Goal: Information Seeking & Learning: Learn about a topic

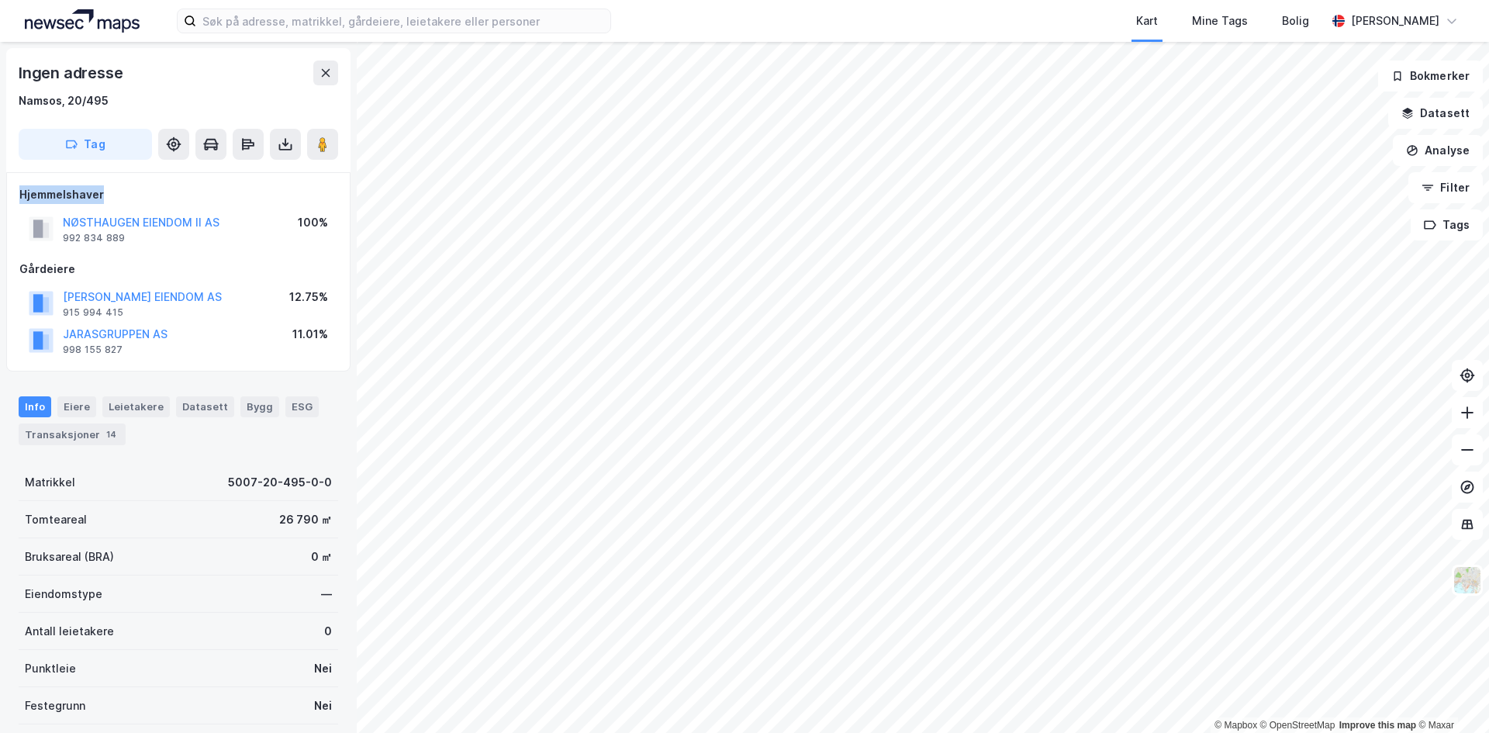
drag, startPoint x: 19, startPoint y: 195, endPoint x: 126, endPoint y: 194, distance: 107.0
click at [126, 194] on div "Hjemmelshaver" at bounding box center [178, 194] width 318 height 19
drag, startPoint x: 13, startPoint y: 75, endPoint x: 154, endPoint y: 58, distance: 142.1
click at [154, 58] on div "Ingen adresse Namsos, 20/495 Tag" at bounding box center [178, 110] width 344 height 124
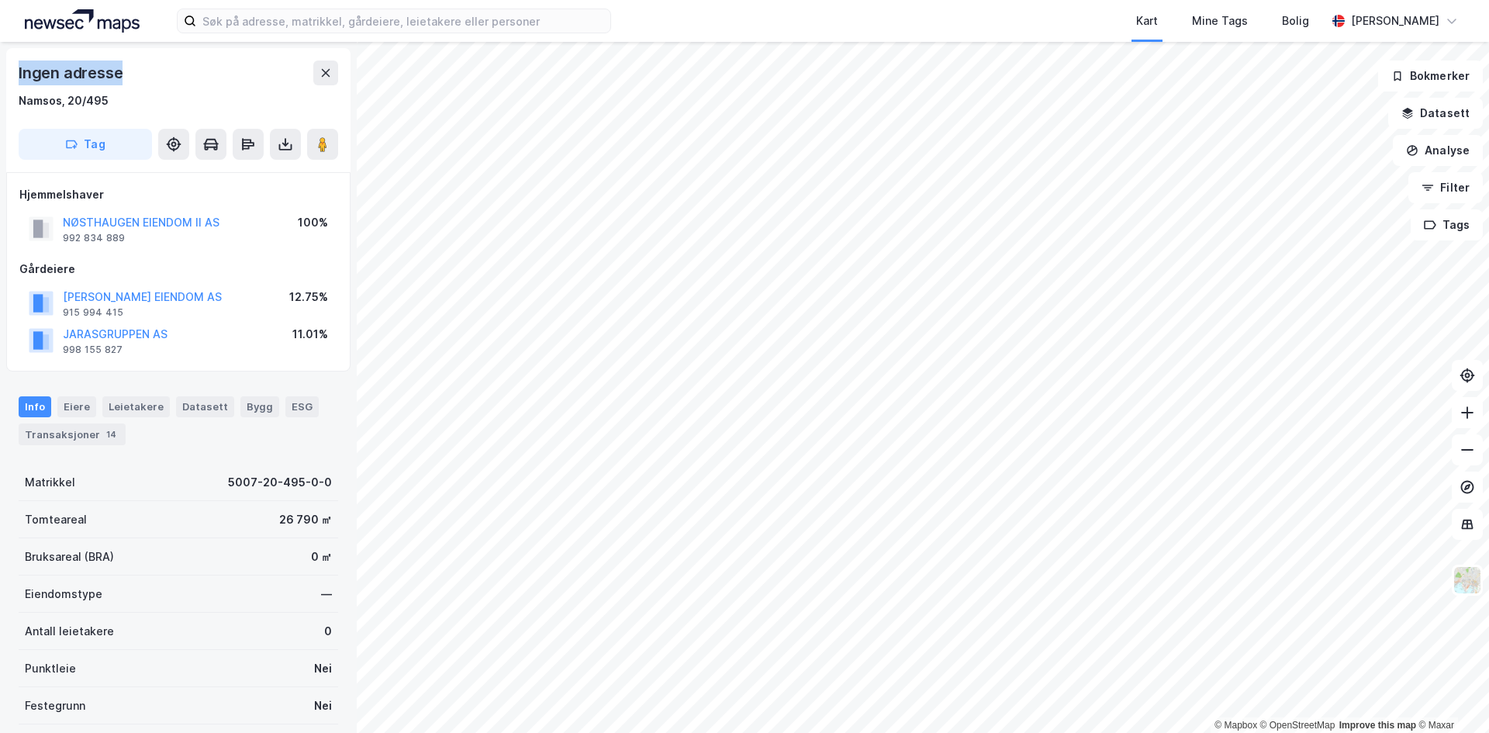
click at [154, 58] on div "Ingen adresse Namsos, 20/495 Tag" at bounding box center [178, 110] width 344 height 124
drag, startPoint x: 293, startPoint y: 292, endPoint x: 331, endPoint y: 295, distance: 38.1
click at [331, 295] on div "REITAN EIENDOM AS 915 994 415 12.75%" at bounding box center [178, 303] width 318 height 37
click at [317, 158] on button at bounding box center [322, 144] width 31 height 31
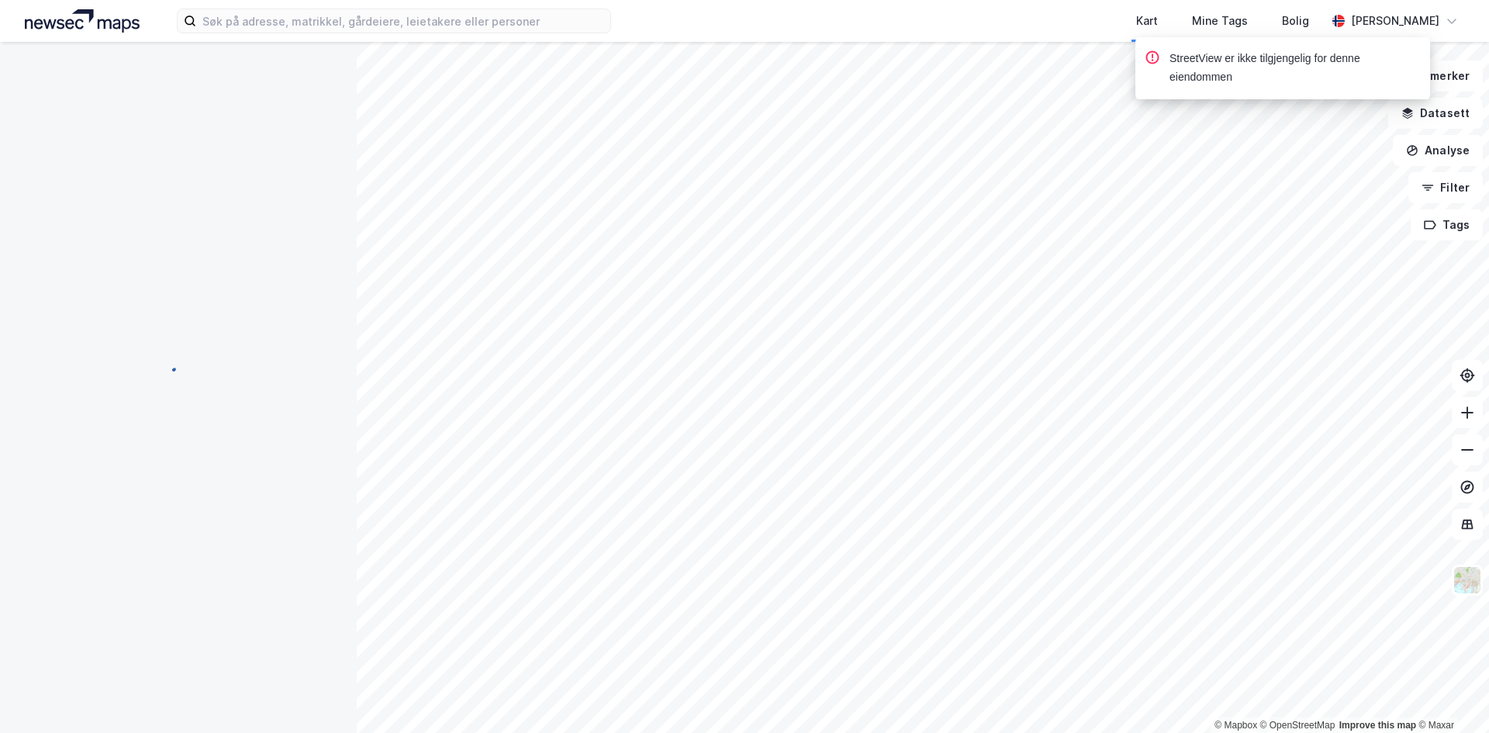
click at [323, 144] on div at bounding box center [178, 378] width 319 height 672
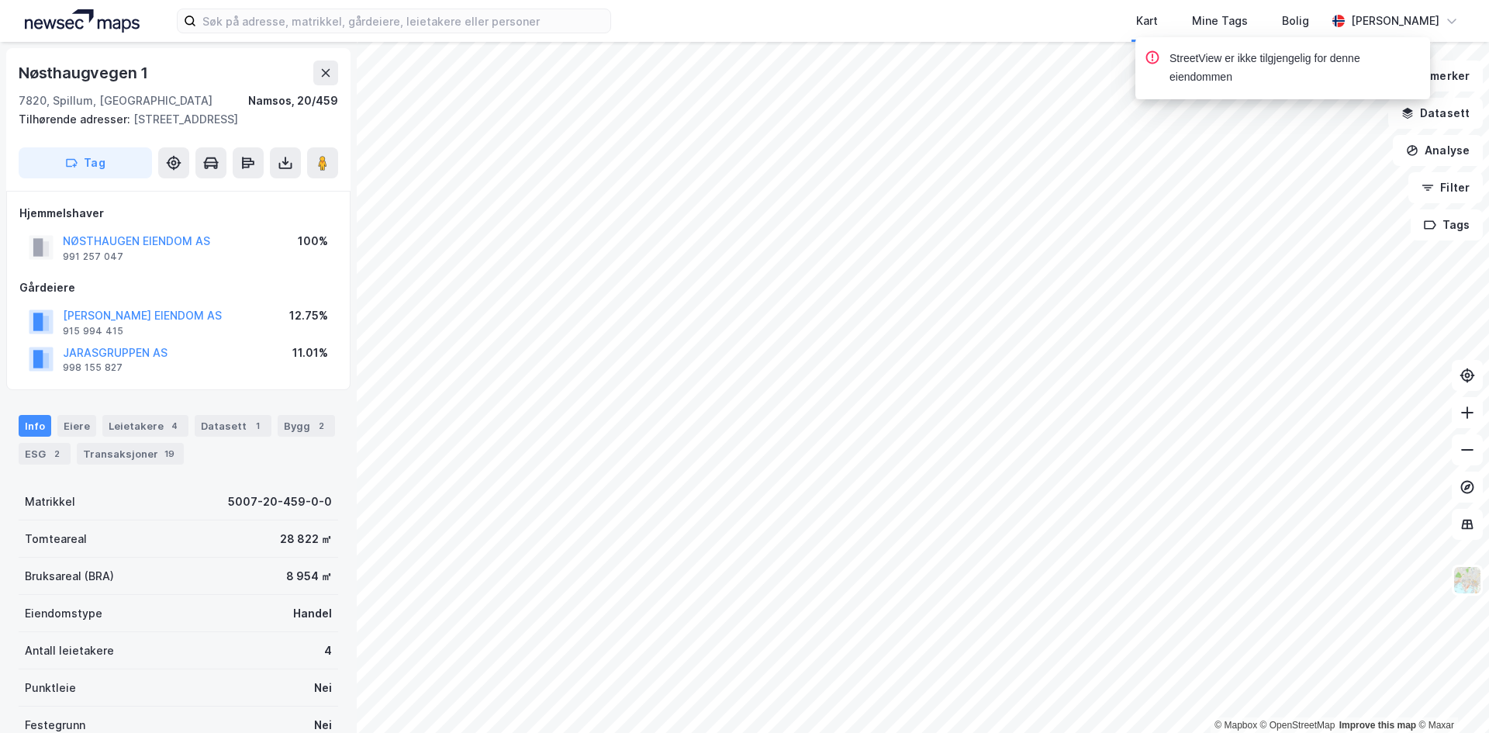
scroll to position [2, 0]
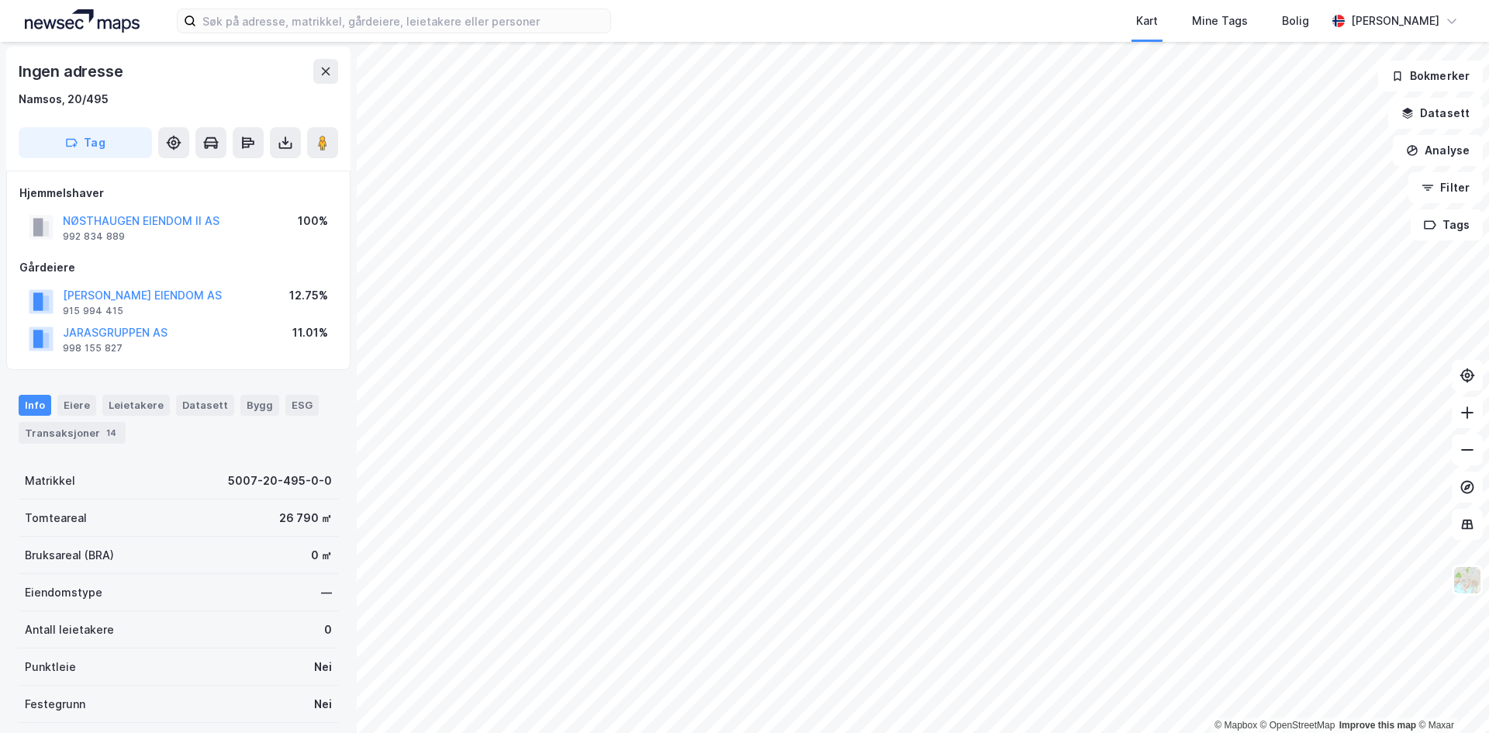
scroll to position [2, 0]
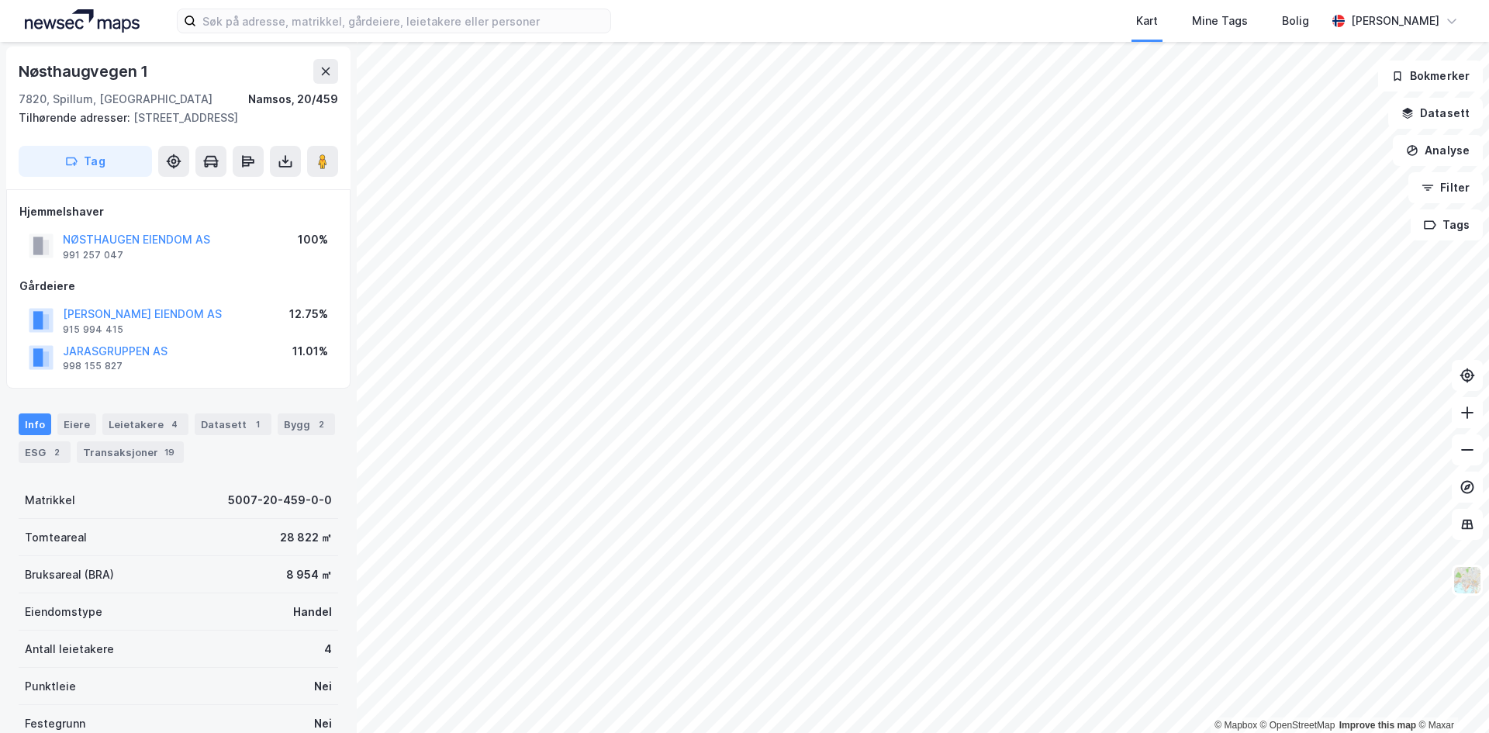
scroll to position [2, 0]
click at [333, 161] on button at bounding box center [322, 161] width 31 height 31
click at [488, 29] on input at bounding box center [403, 20] width 414 height 23
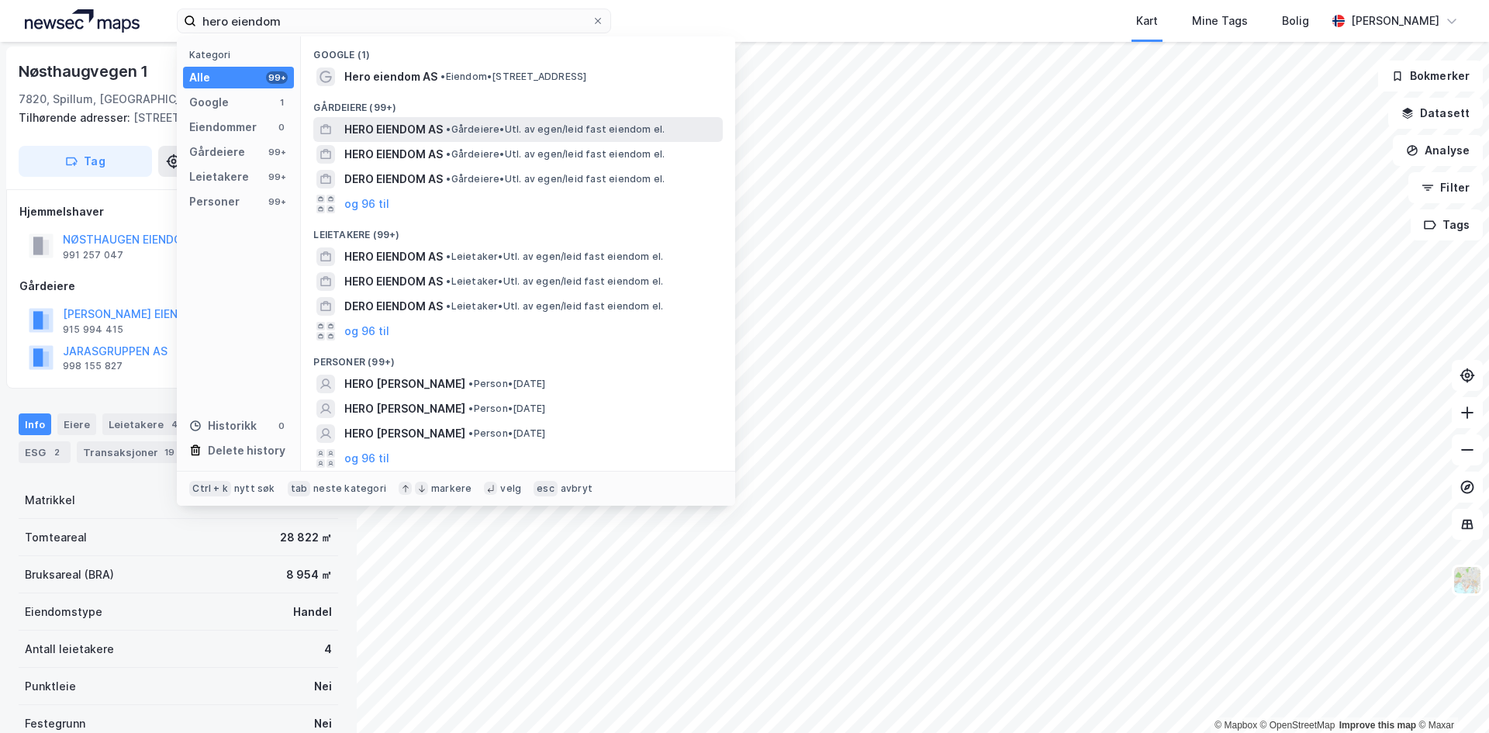
click at [407, 126] on span "HERO EIENDOM AS" at bounding box center [393, 129] width 98 height 19
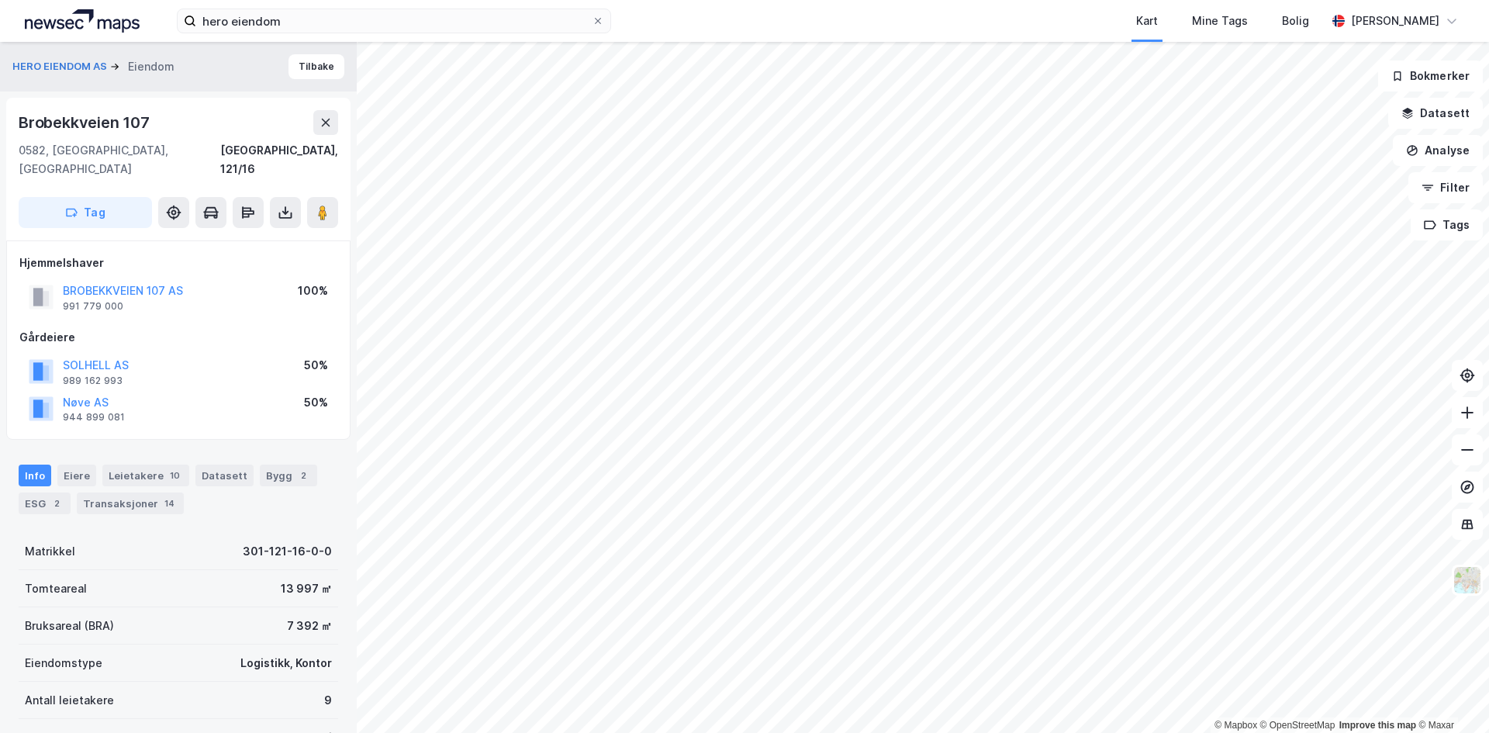
scroll to position [2, 0]
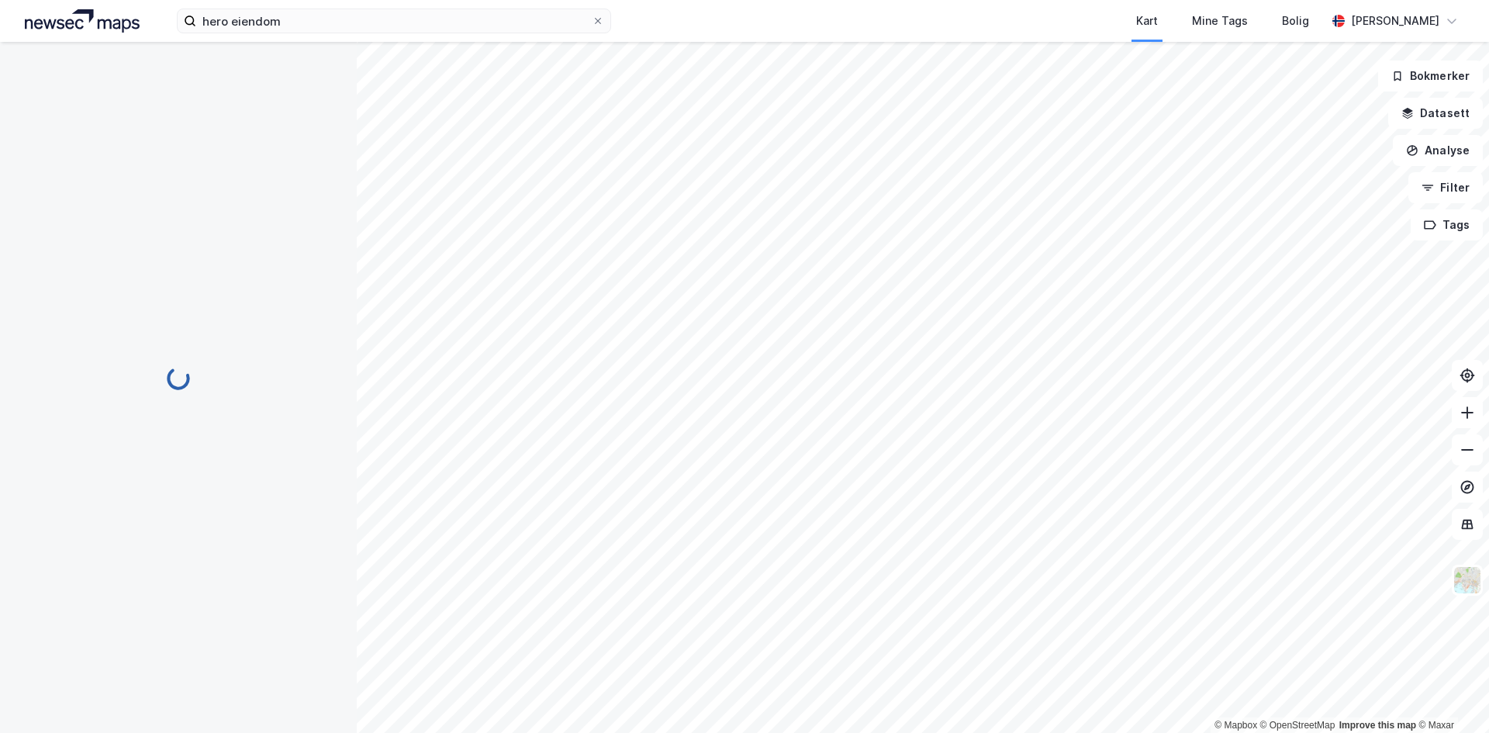
scroll to position [2, 0]
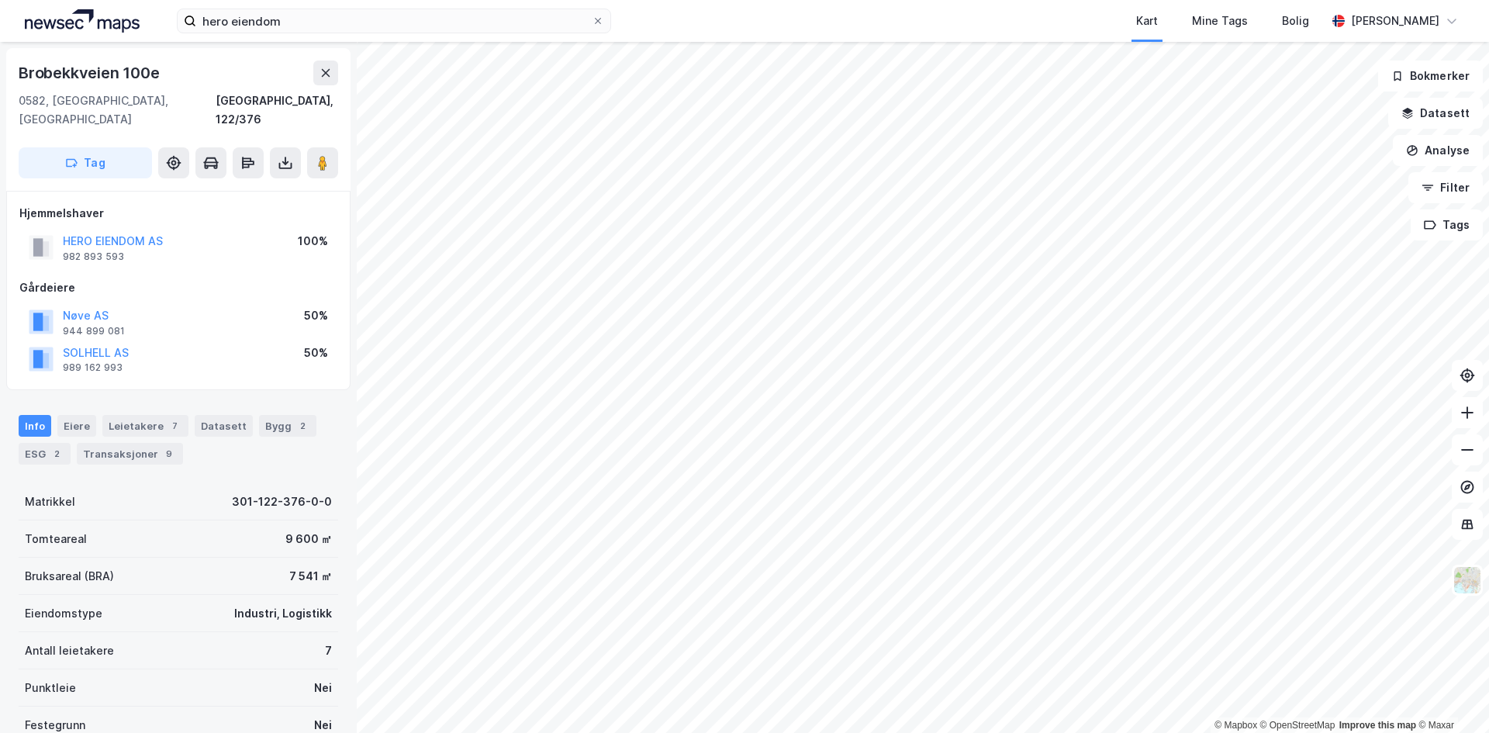
scroll to position [2, 0]
drag, startPoint x: 307, startPoint y: 20, endPoint x: 317, endPoint y: 31, distance: 14.8
click at [307, 20] on input "hero eiendom" at bounding box center [393, 20] width 395 height 23
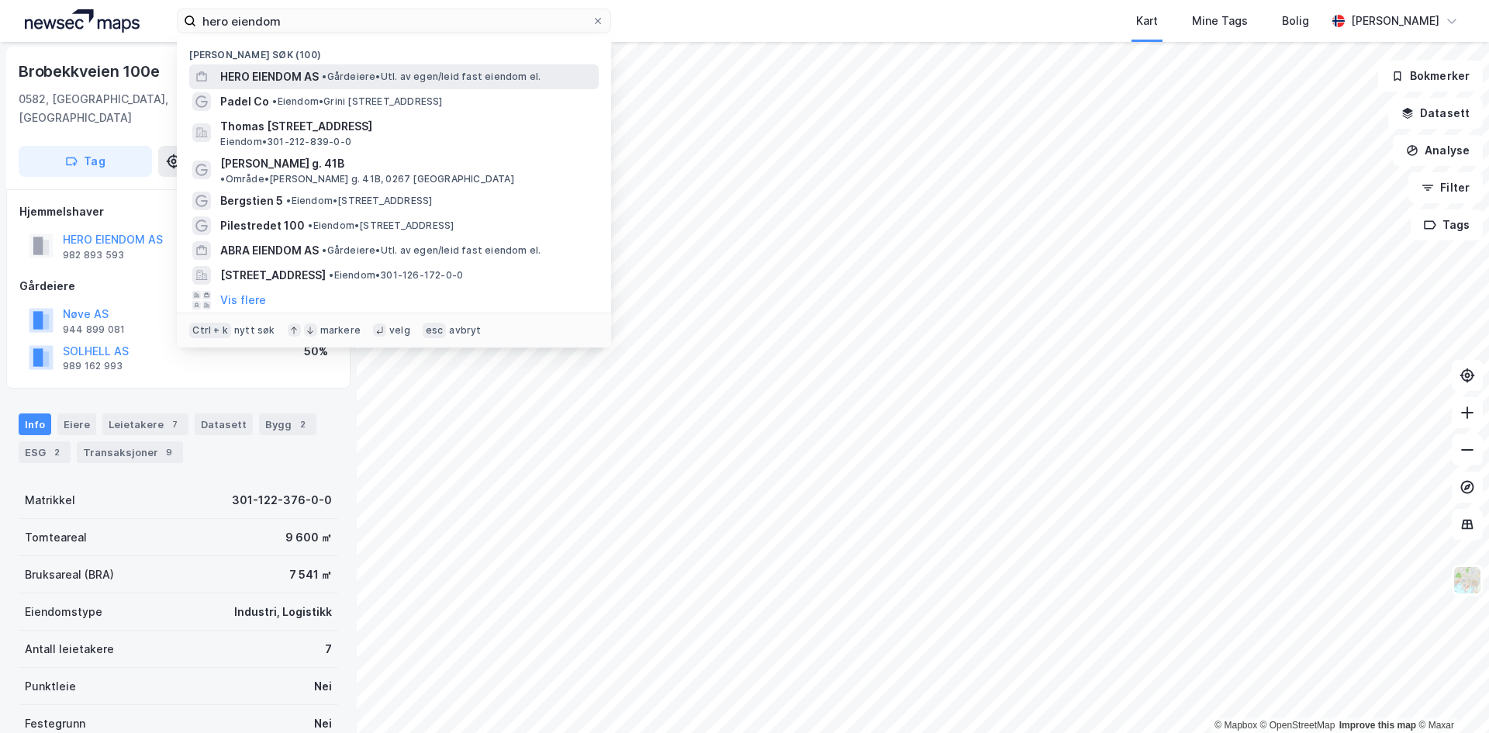
click at [252, 78] on span "HERO EIENDOM AS" at bounding box center [269, 76] width 98 height 19
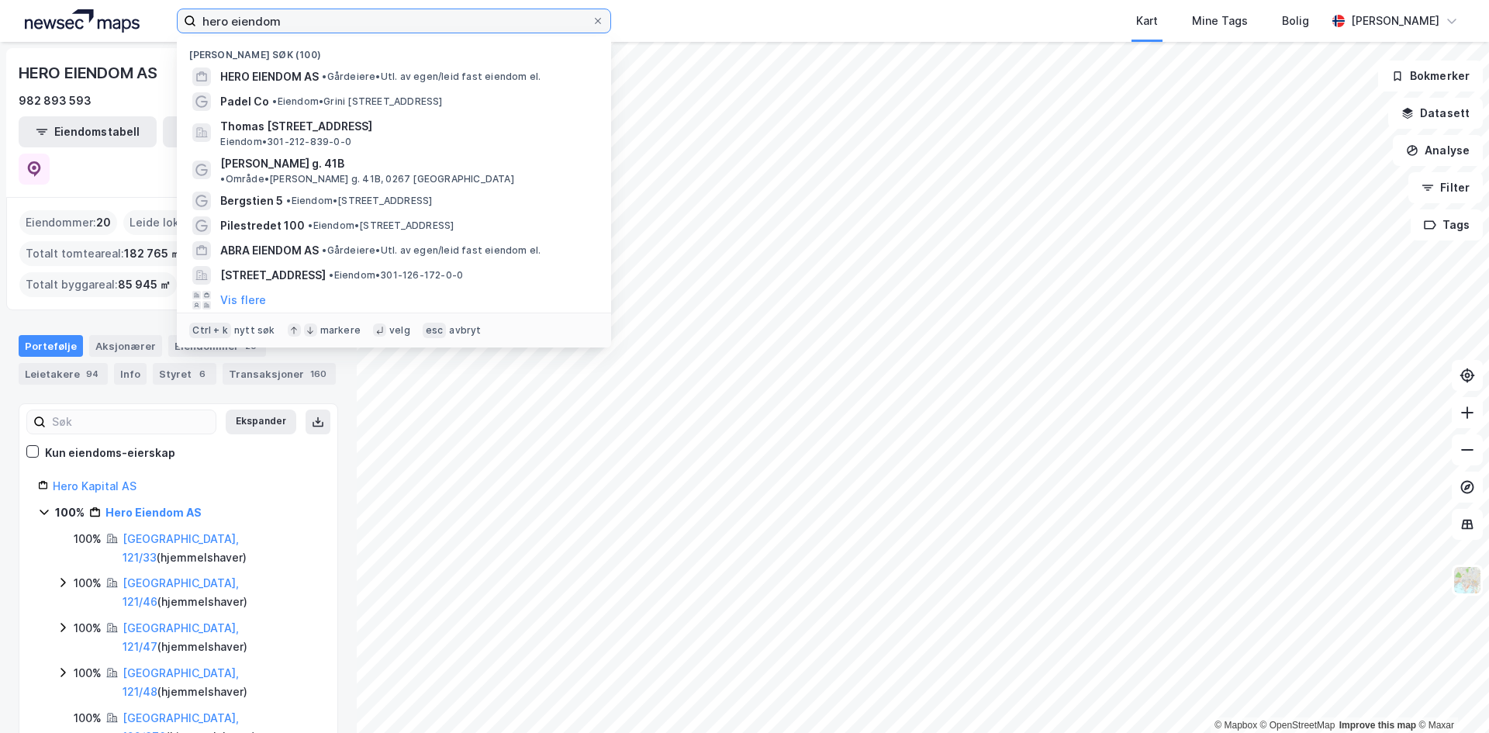
click at [298, 21] on input "hero eiendom" at bounding box center [393, 20] width 395 height 23
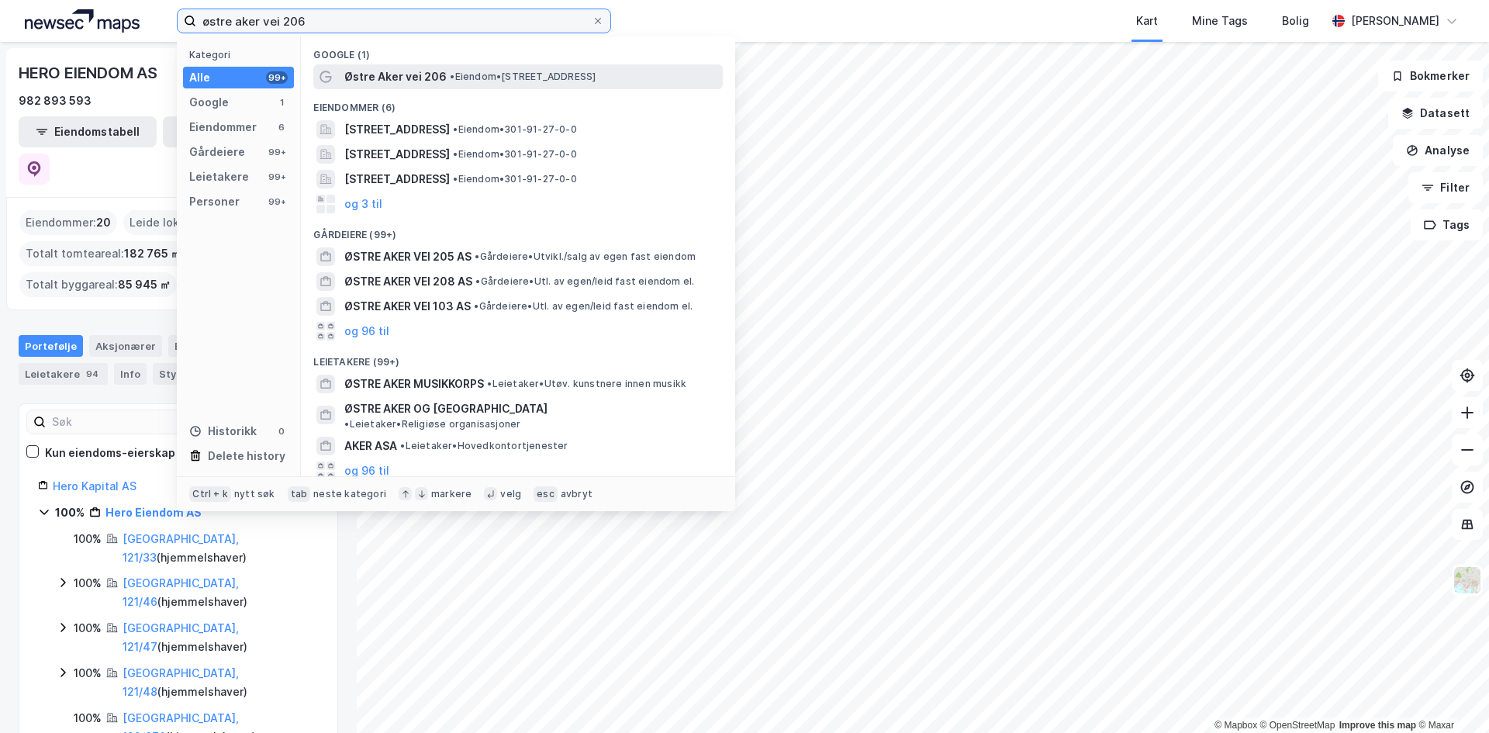
type input "østre aker vei 206"
click at [395, 83] on span "Østre Aker vei 206" at bounding box center [395, 76] width 102 height 19
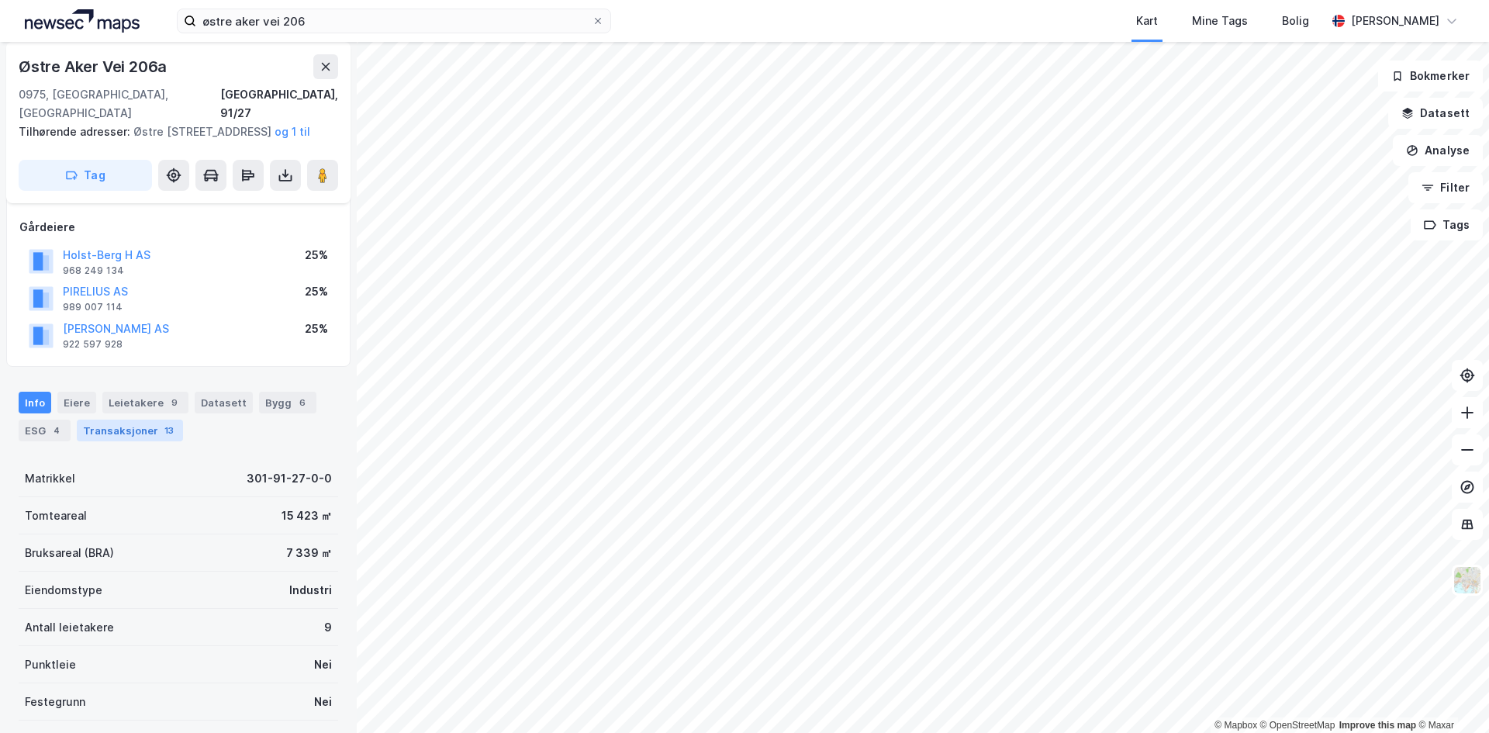
scroll to position [67, 0]
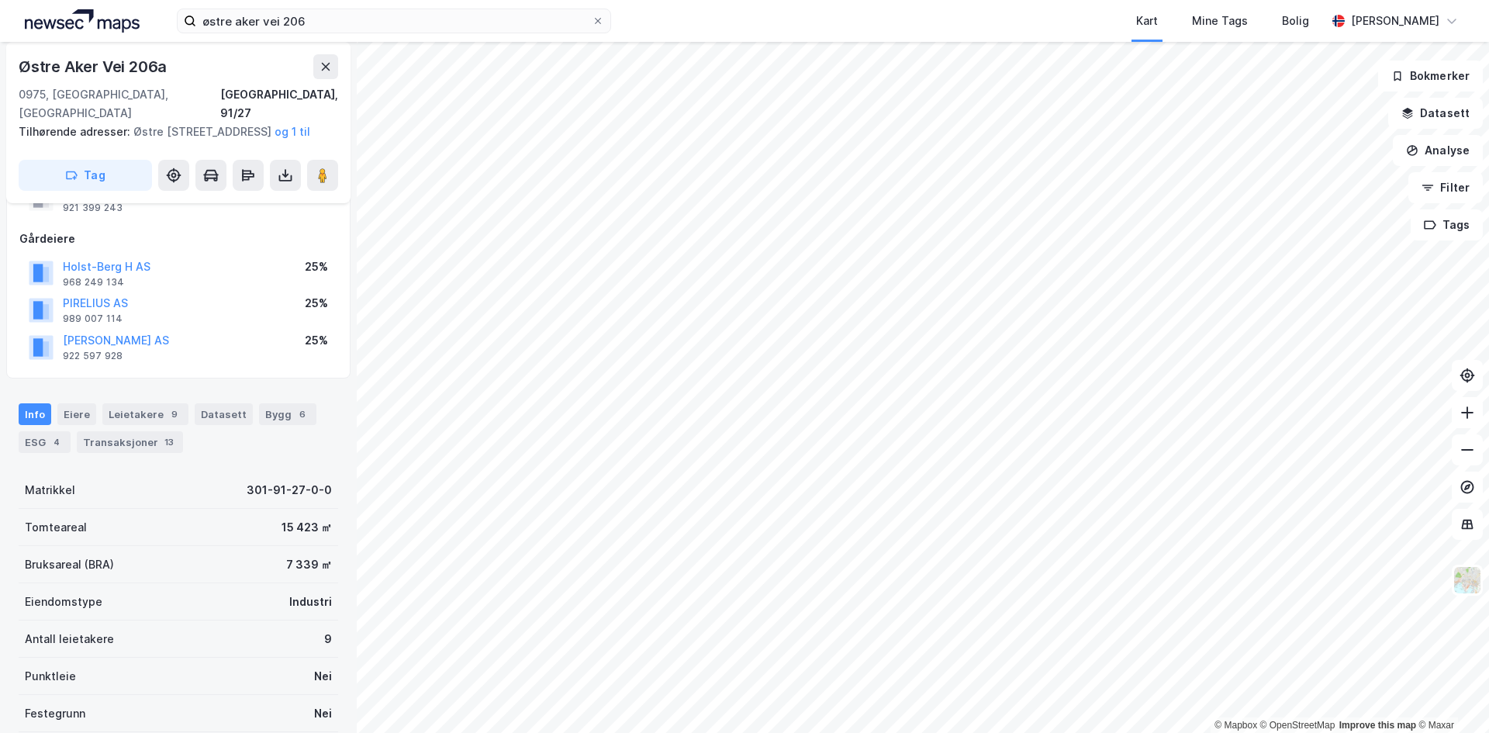
click at [208, 394] on div "Info Eiere Leietakere 9 Datasett Bygg 6 ESG 4 Transaksjoner 13" at bounding box center [178, 422] width 357 height 74
click at [144, 408] on div "Leietakere 9" at bounding box center [145, 414] width 86 height 22
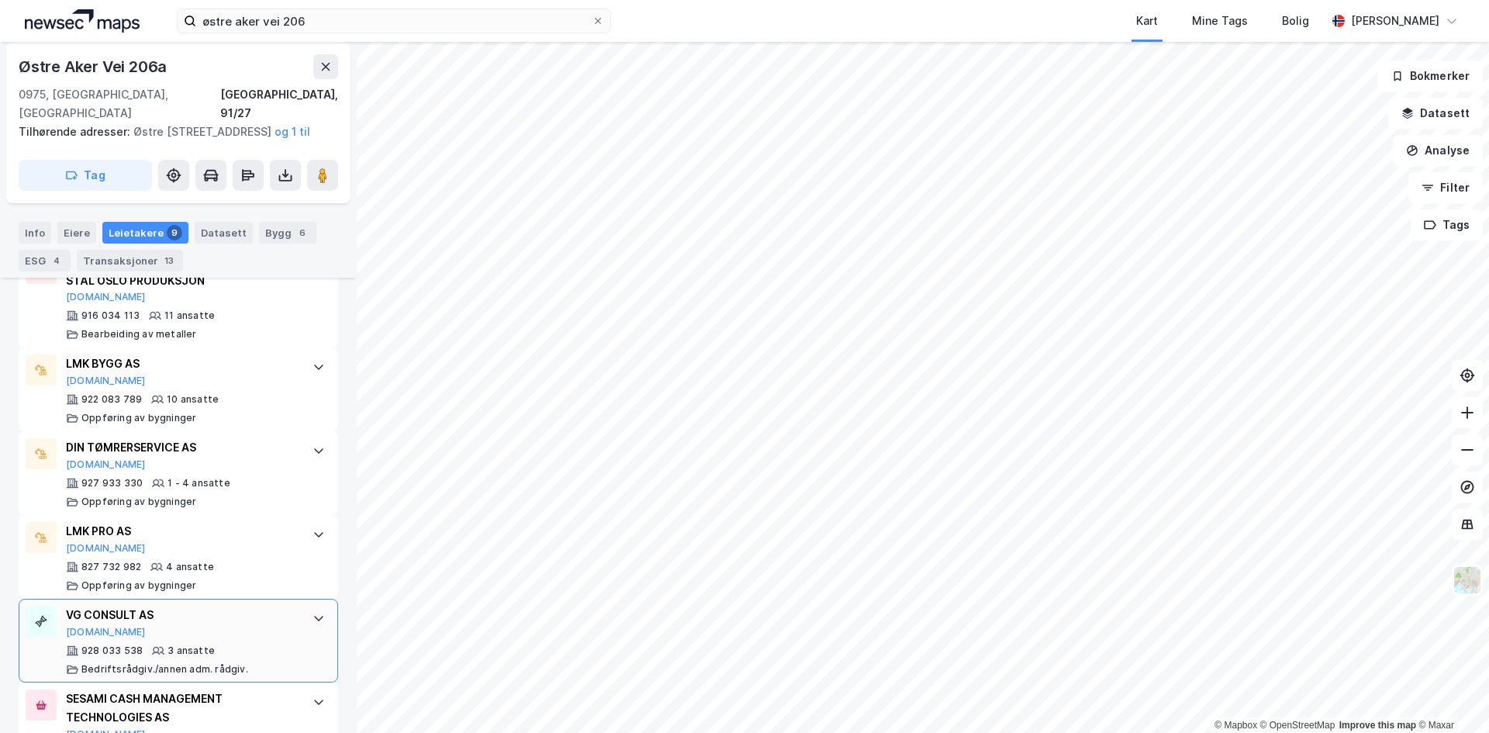
scroll to position [354, 0]
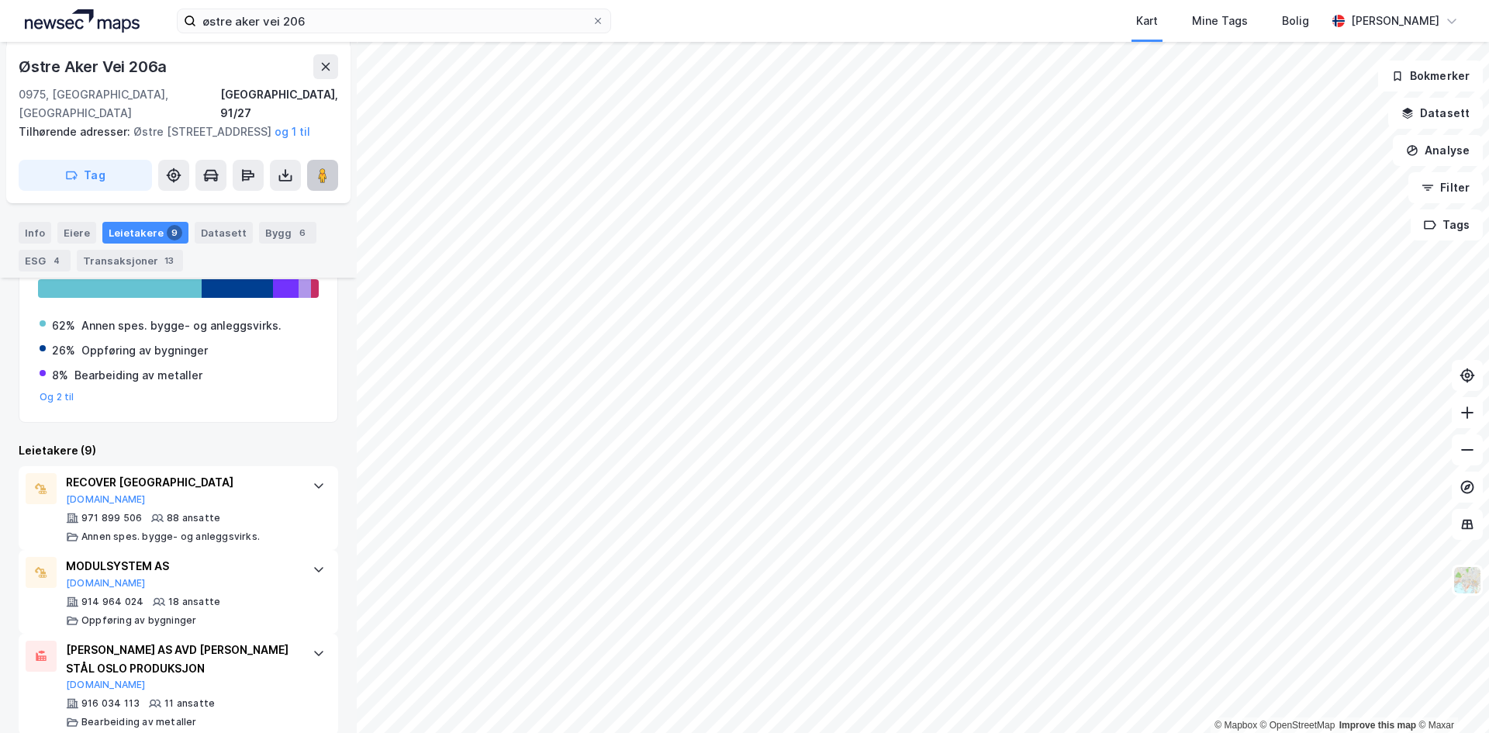
click at [316, 178] on icon at bounding box center [323, 175] width 16 height 16
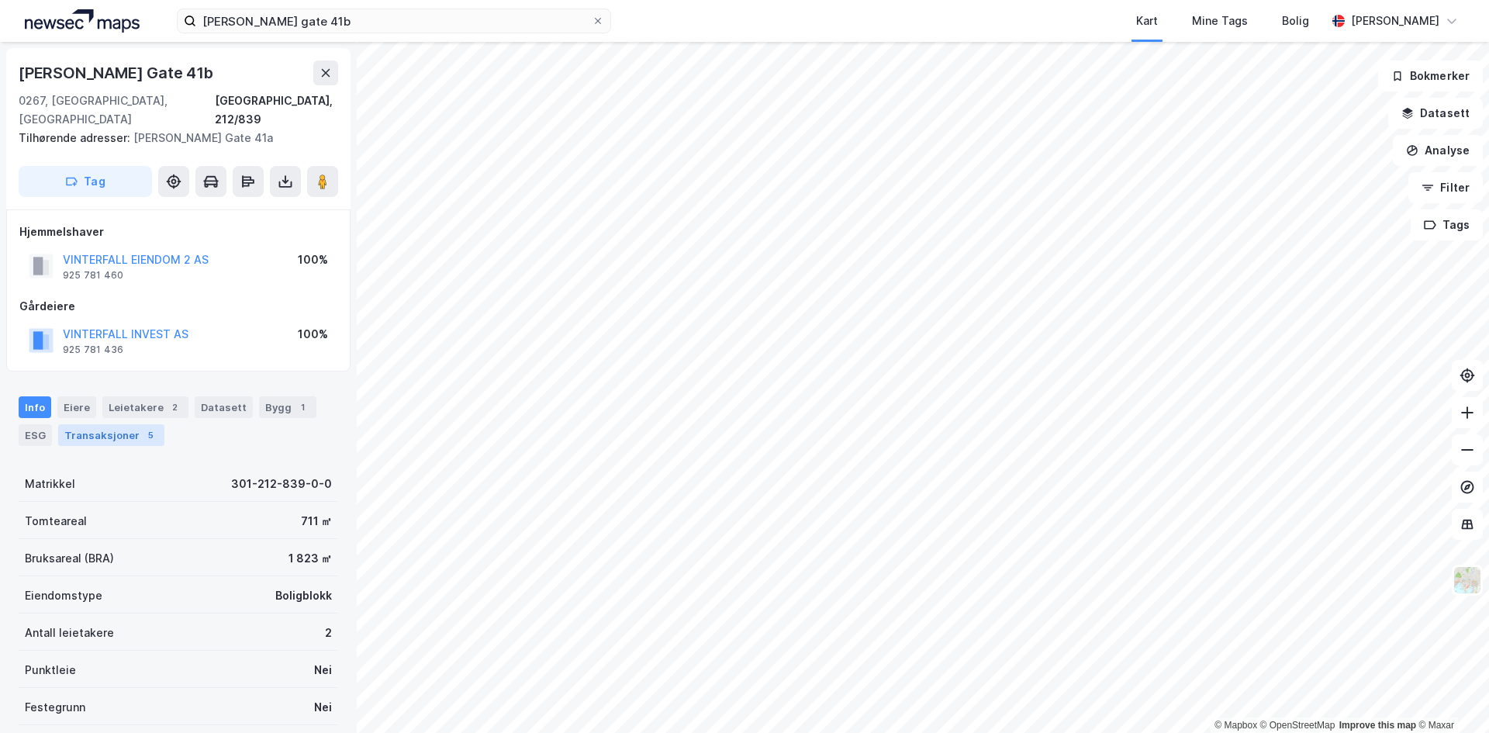
click at [116, 425] on div "Transaksjoner 5" at bounding box center [111, 435] width 106 height 22
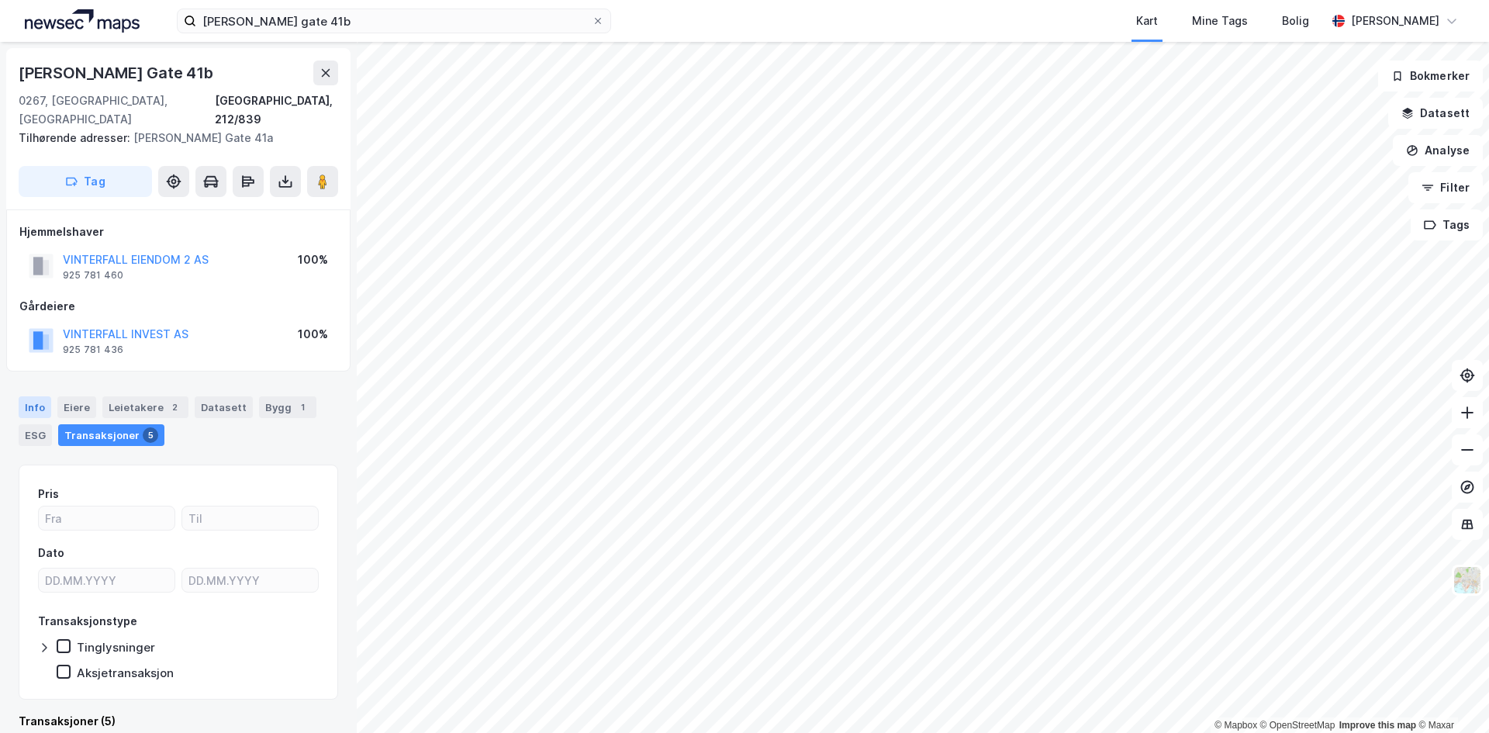
click at [19, 396] on div "Info" at bounding box center [35, 407] width 33 height 22
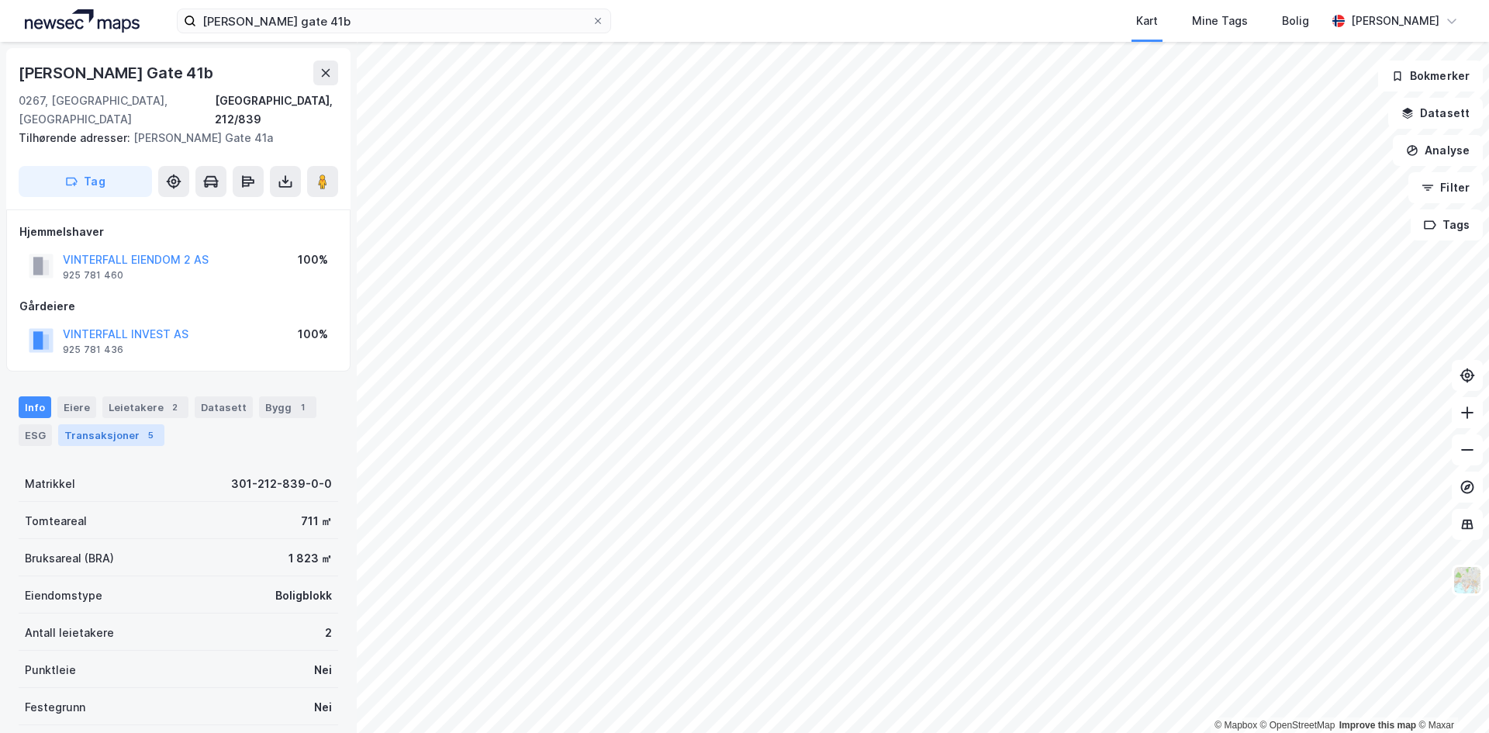
click at [143, 427] on div "5" at bounding box center [151, 435] width 16 height 16
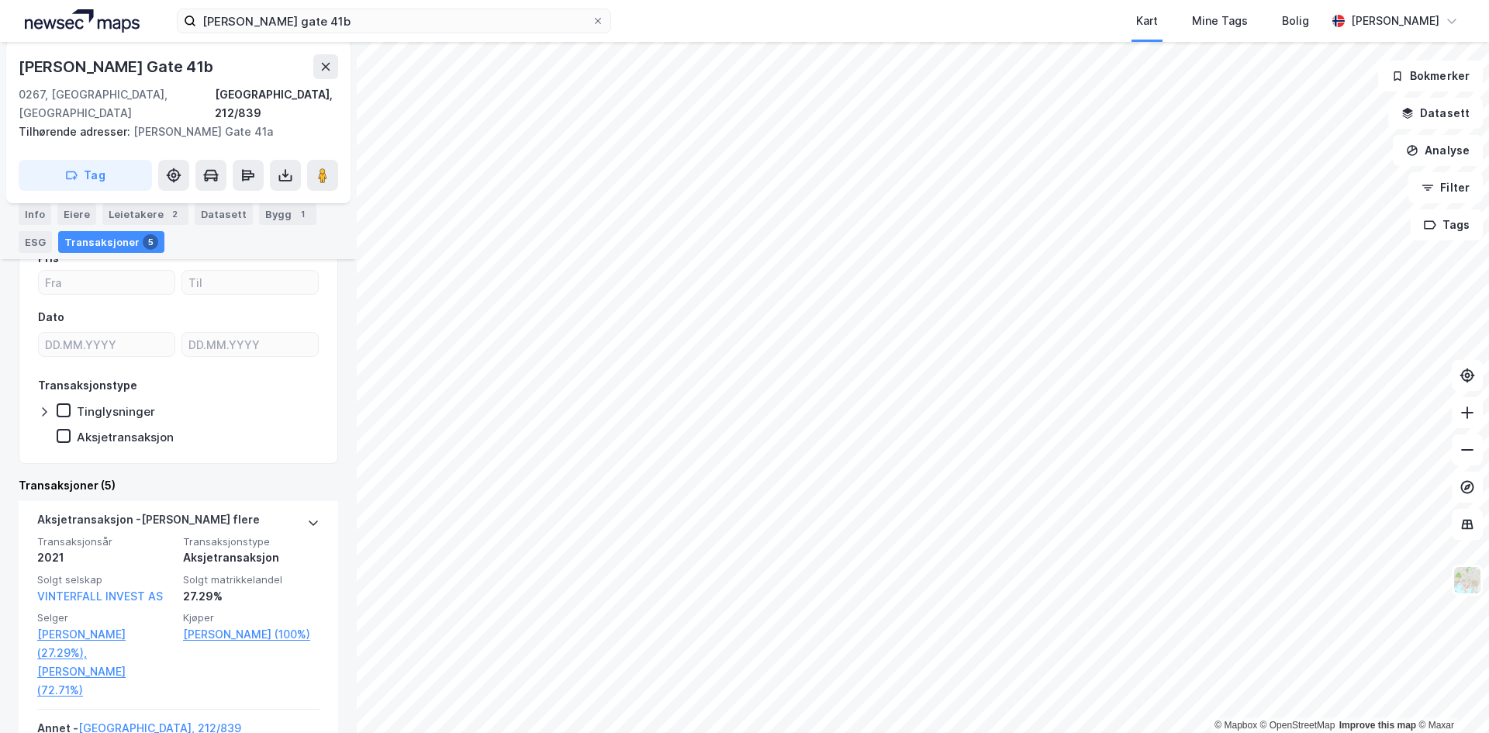
scroll to position [233, 0]
click at [714, 14] on div "Kart Mine Tags Bolig" at bounding box center [1005, 21] width 640 height 42
